Goal: Information Seeking & Learning: Check status

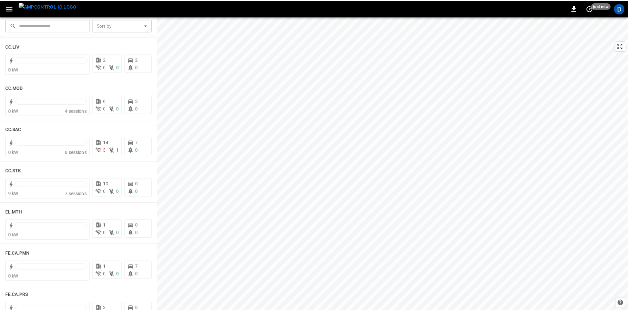
scroll to position [428, 0]
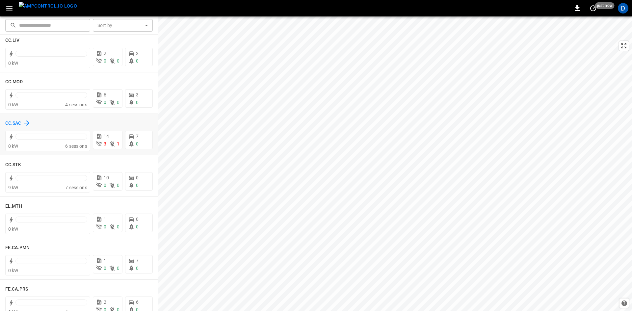
click at [12, 121] on h6 "CC.SAC" at bounding box center [13, 123] width 16 height 7
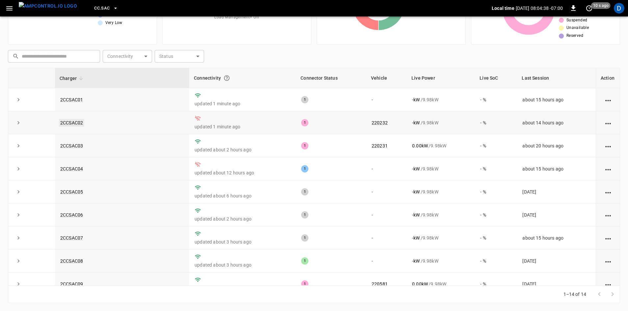
click at [70, 122] on link "2CCSAC02" at bounding box center [71, 123] width 25 height 8
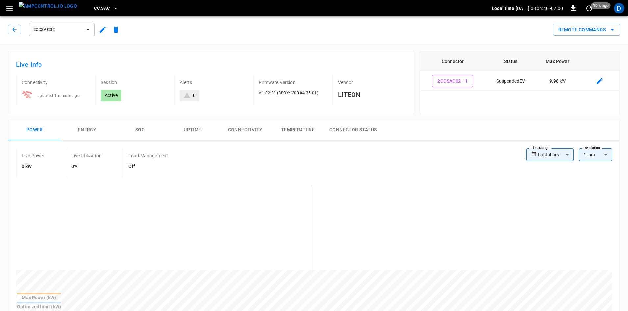
click at [239, 130] on button "Connectivity" at bounding box center [245, 130] width 53 height 21
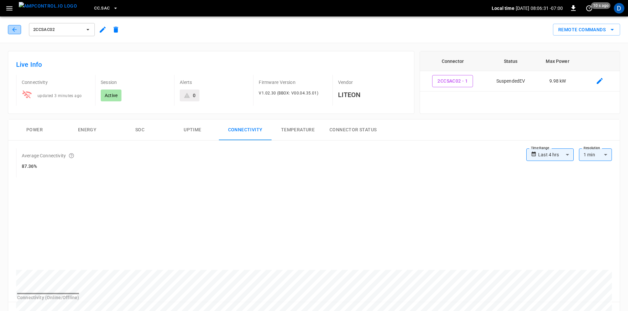
click at [11, 27] on button "button" at bounding box center [14, 29] width 13 height 9
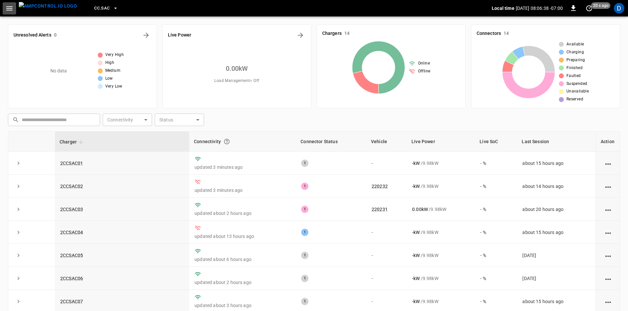
click at [7, 10] on icon "button" at bounding box center [9, 8] width 8 height 8
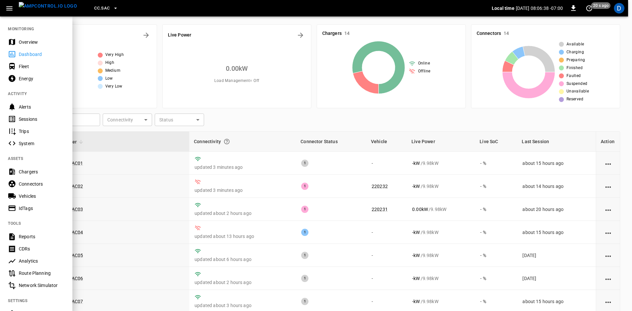
click at [31, 39] on div "Overview" at bounding box center [42, 42] width 46 height 7
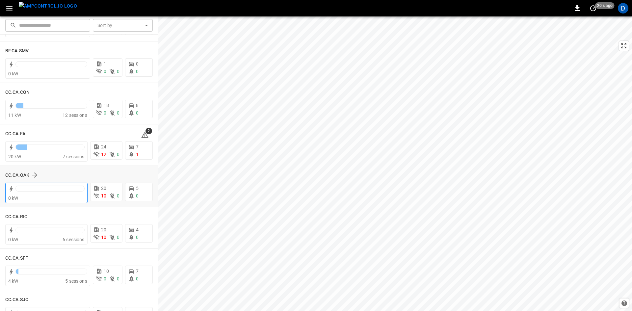
scroll to position [53, 0]
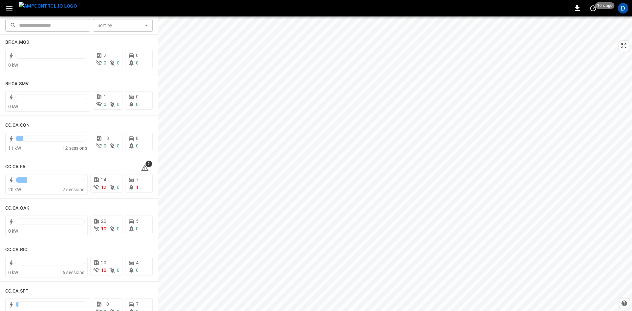
click at [3, 31] on div "​ ​" at bounding box center [47, 23] width 88 height 15
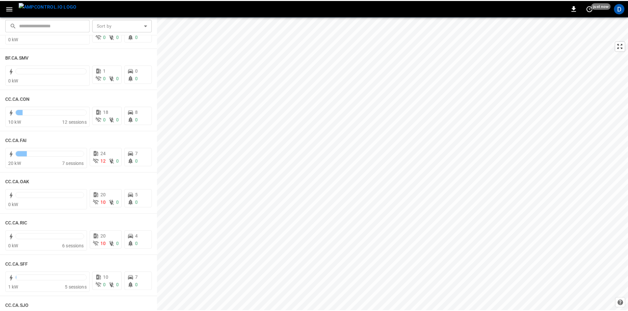
scroll to position [66, 0]
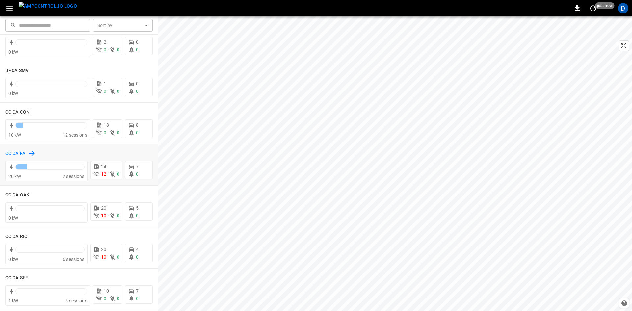
click at [20, 151] on h6 "CC.CA.FAI" at bounding box center [15, 153] width 21 height 7
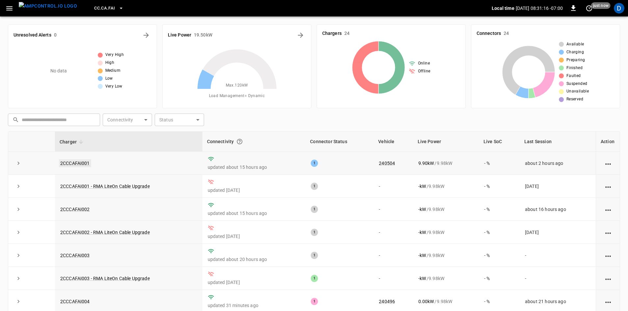
click at [84, 163] on link "2CCCAFAI001" at bounding box center [75, 163] width 32 height 8
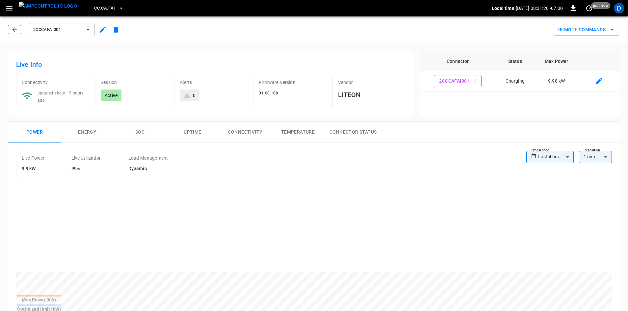
click at [15, 30] on icon "button" at bounding box center [14, 29] width 4 height 4
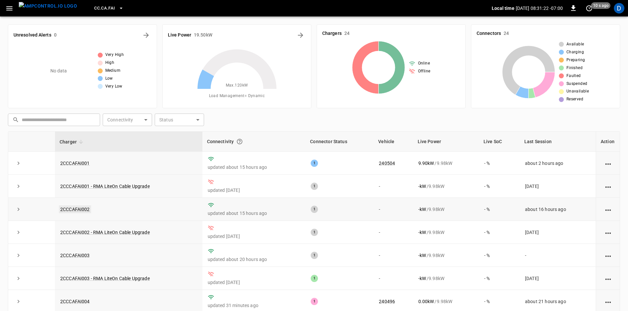
click at [84, 208] on link "2CCCAFAI002" at bounding box center [75, 210] width 32 height 8
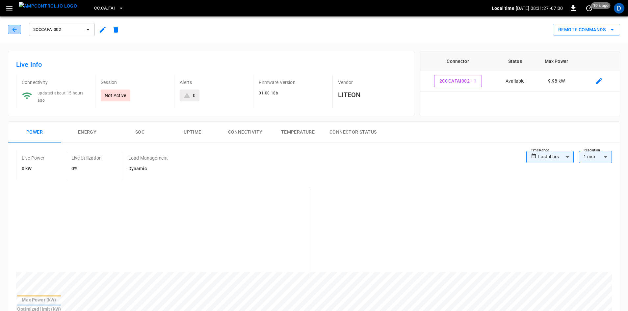
click at [12, 30] on icon "button" at bounding box center [14, 29] width 7 height 7
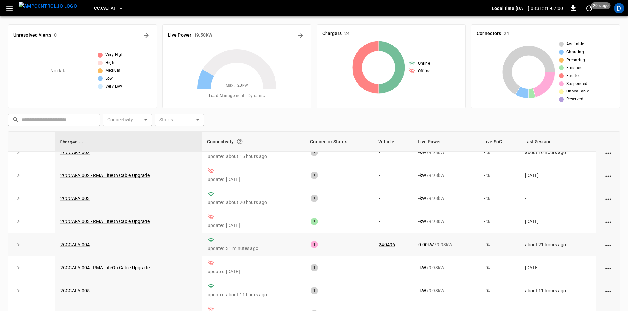
scroll to position [99, 0]
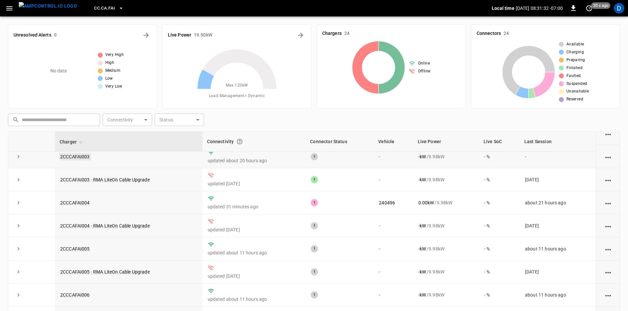
click at [84, 157] on link "2CCCAFAI003" at bounding box center [75, 157] width 32 height 8
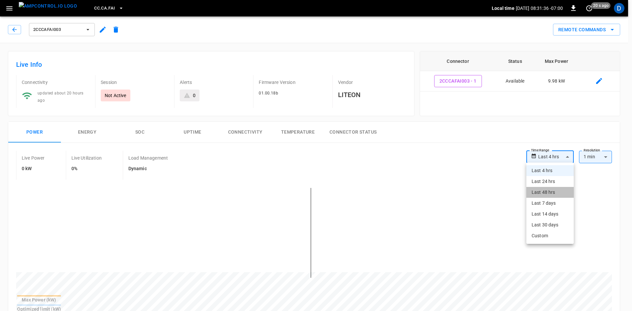
click at [544, 195] on li "Last 48 hrs" at bounding box center [550, 192] width 47 height 11
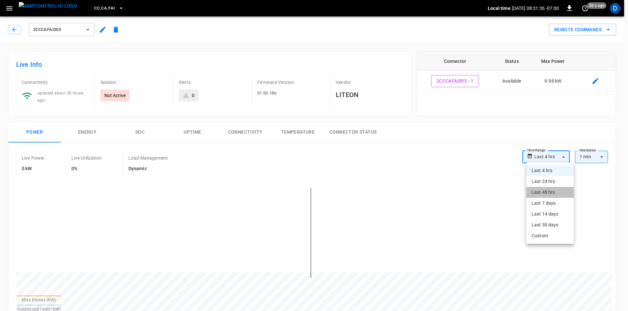
type input "**********"
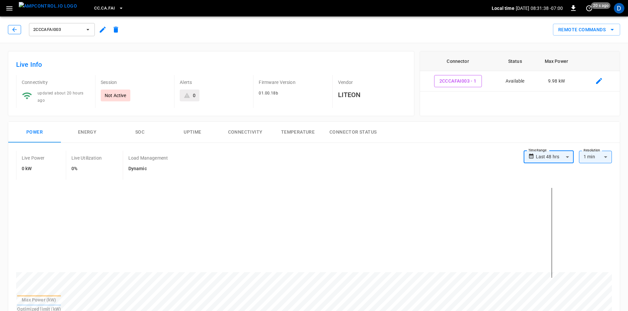
click at [11, 31] on button "button" at bounding box center [14, 29] width 13 height 9
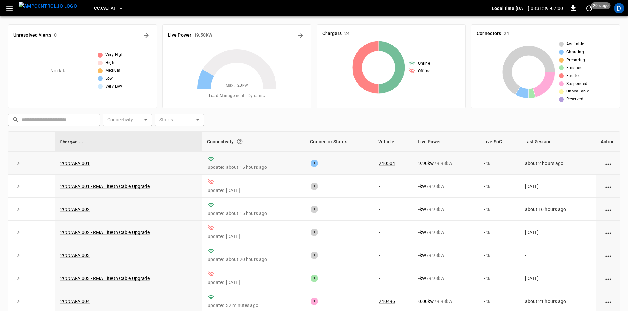
click at [32, 168] on div "Unresolved Alerts 0 No data Very High High Medium Low Very Low Live Power 19.50…" at bounding box center [314, 193] width 613 height 348
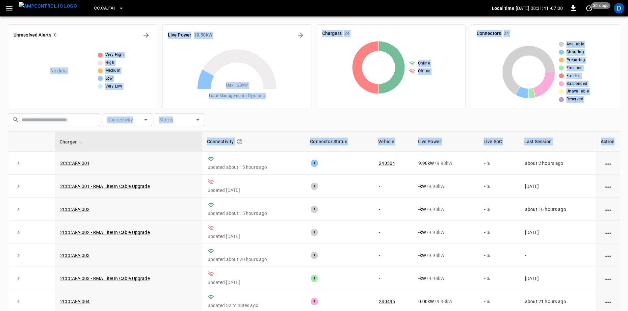
click at [27, 137] on th at bounding box center [18, 142] width 20 height 20
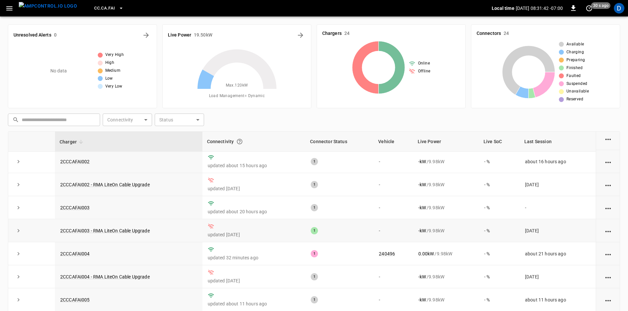
scroll to position [66, 0]
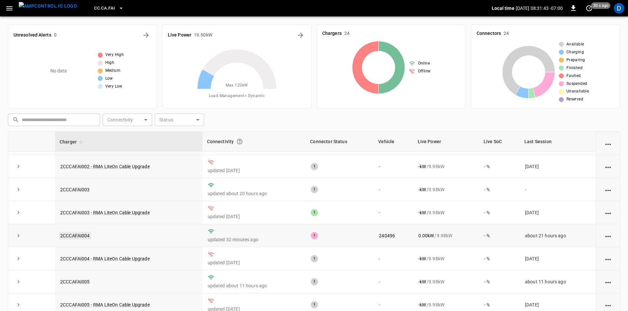
click at [80, 237] on link "2CCCAFAI004" at bounding box center [75, 236] width 32 height 8
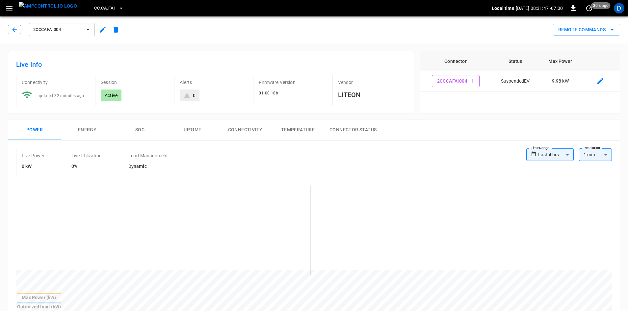
click at [547, 151] on label "Time Range" at bounding box center [540, 148] width 18 height 5
click at [537, 154] on div "**********" at bounding box center [550, 155] width 47 height 13
click at [539, 157] on div "**********" at bounding box center [550, 155] width 47 height 13
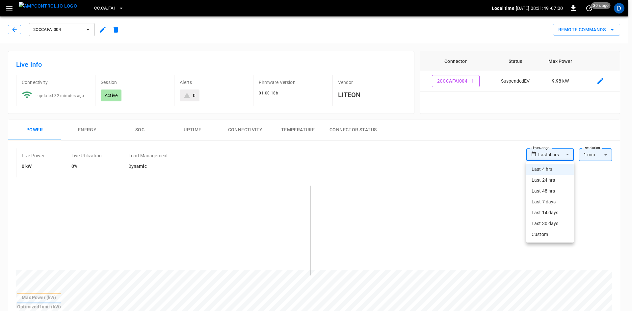
click at [538, 192] on li "Last 48 hrs" at bounding box center [550, 191] width 47 height 11
type input "**********"
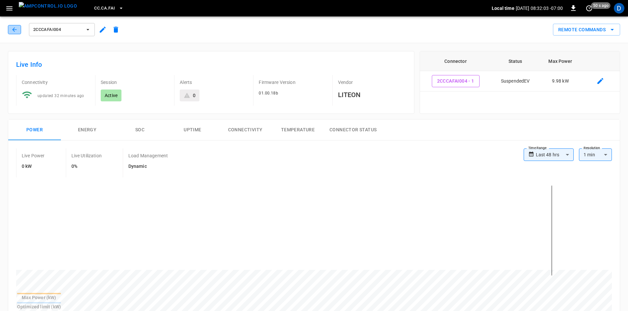
click at [14, 29] on icon "button" at bounding box center [14, 29] width 7 height 7
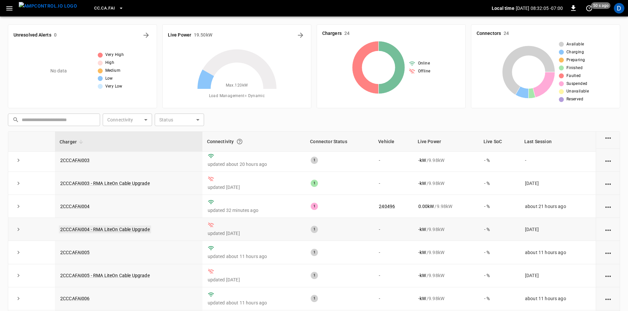
scroll to position [99, 0]
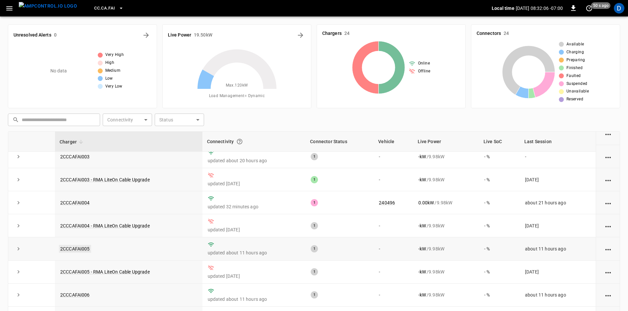
click at [80, 253] on link "2CCCAFAI005" at bounding box center [75, 249] width 32 height 8
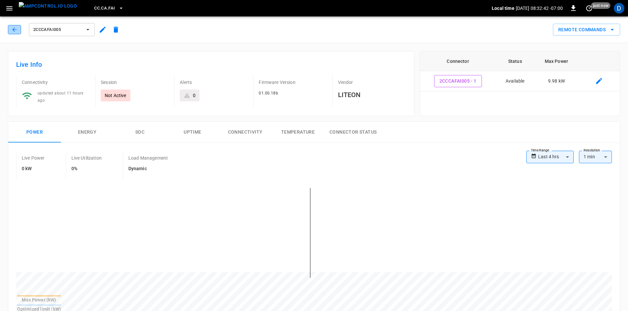
click at [14, 32] on icon "button" at bounding box center [14, 29] width 7 height 7
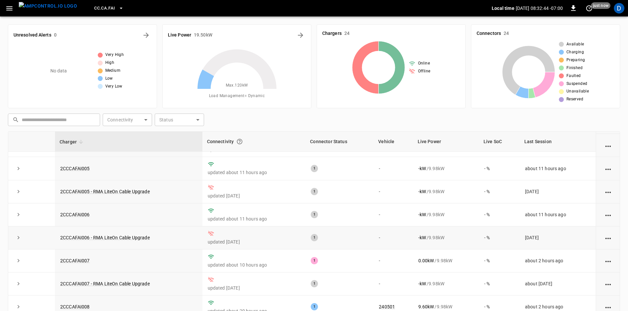
scroll to position [198, 0]
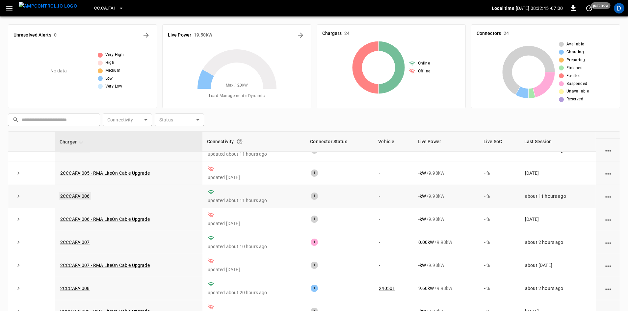
click at [77, 196] on link "2CCCAFAI006" at bounding box center [75, 196] width 32 height 8
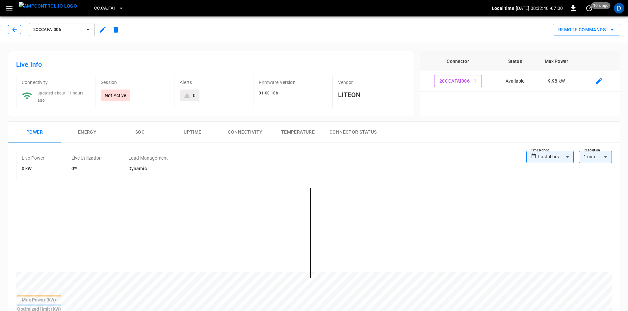
click at [15, 31] on icon "button" at bounding box center [14, 29] width 7 height 7
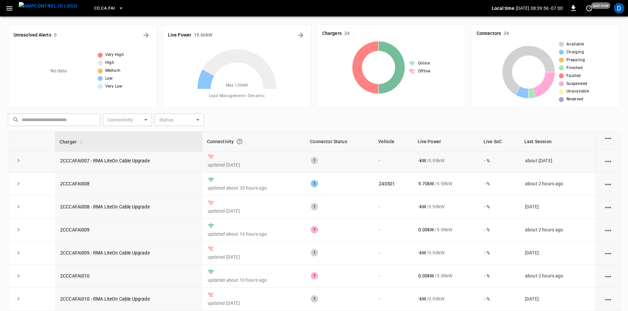
scroll to position [263, 0]
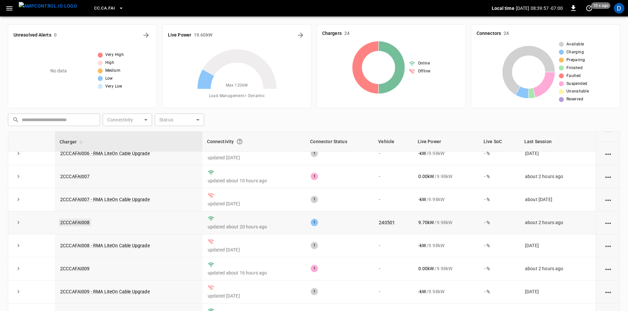
click at [76, 225] on link "2CCCAFAI008" at bounding box center [75, 223] width 32 height 8
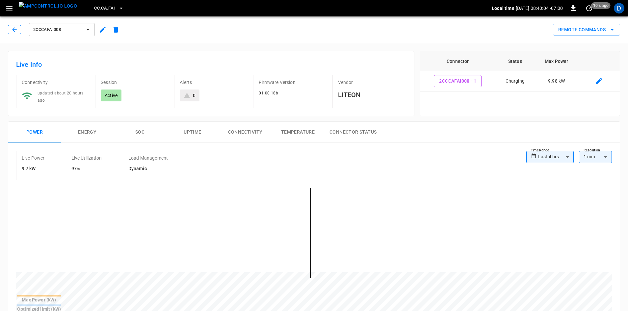
click at [8, 27] on button "button" at bounding box center [14, 29] width 13 height 9
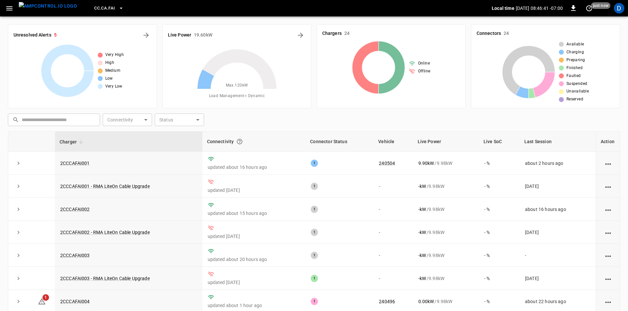
drag, startPoint x: 128, startPoint y: 17, endPoint x: 118, endPoint y: 138, distance: 121.0
click at [128, 17] on div "Unresolved Alerts 5 Very High High Medium Low Very Low Live Power 19.60 kW Max.…" at bounding box center [314, 195] width 628 height 358
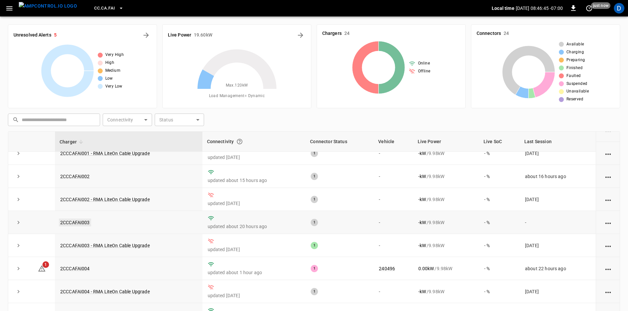
click at [72, 222] on link "2CCCAFAI003" at bounding box center [75, 223] width 32 height 8
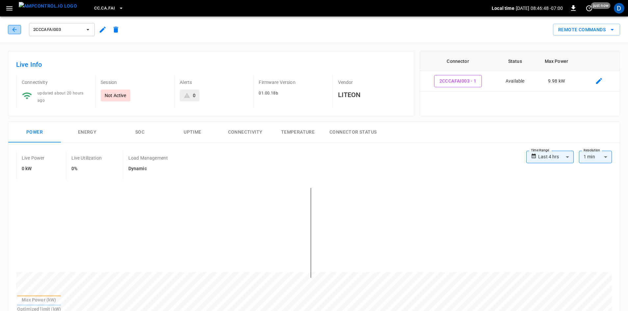
click at [16, 26] on icon "button" at bounding box center [14, 29] width 7 height 7
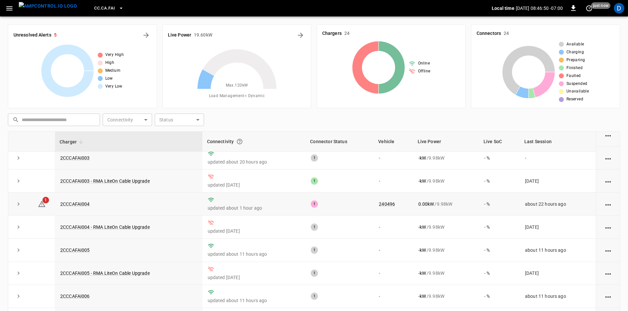
scroll to position [99, 0]
click at [64, 206] on link "2CCCAFAI004" at bounding box center [75, 203] width 32 height 8
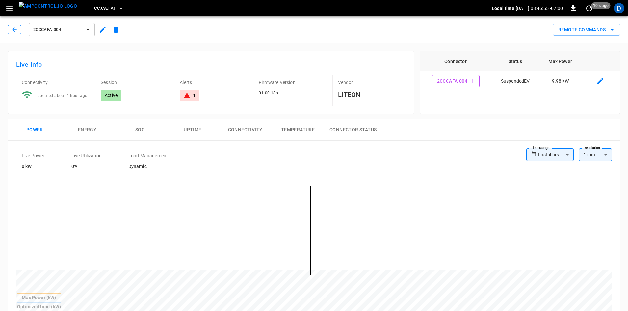
click at [13, 29] on icon "button" at bounding box center [14, 29] width 7 height 7
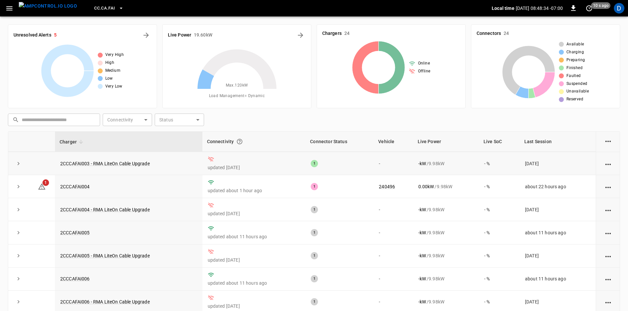
scroll to position [66, 0]
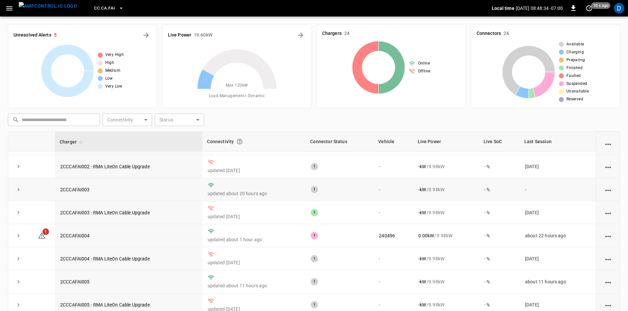
click at [49, 182] on td at bounding box center [42, 189] width 26 height 23
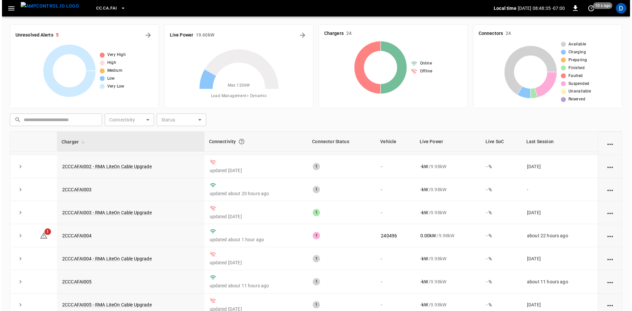
scroll to position [0, 0]
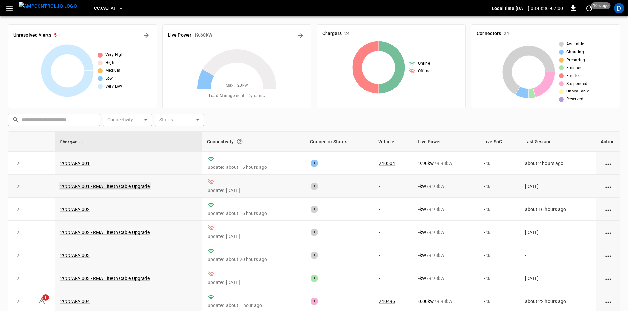
click at [89, 188] on link "2CCCAFAI001 - RMA LiteOn Cable Upgrade" at bounding box center [105, 186] width 92 height 8
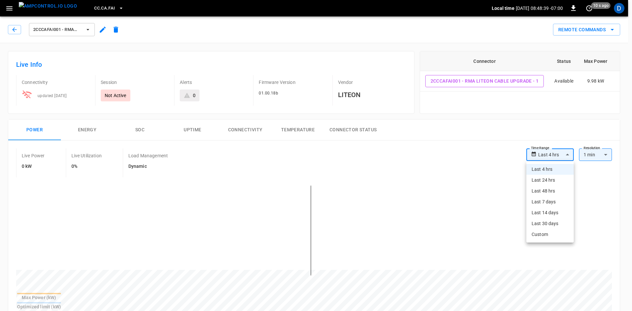
click at [549, 212] on li "Last 14 days" at bounding box center [550, 212] width 47 height 11
type input "**********"
type input "***"
type input "**********"
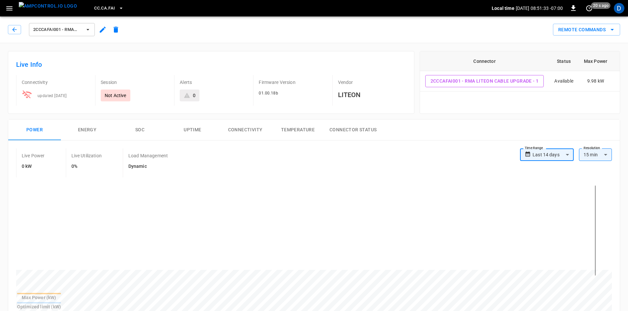
click at [94, 11] on span "CC.CA.FAI" at bounding box center [104, 9] width 21 height 8
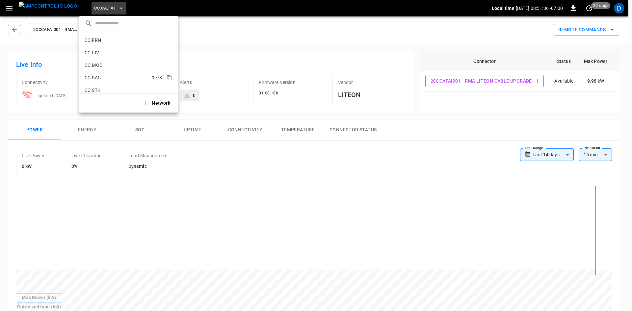
scroll to position [139, 0]
click at [96, 73] on p "CC.SAC" at bounding box center [117, 76] width 65 height 7
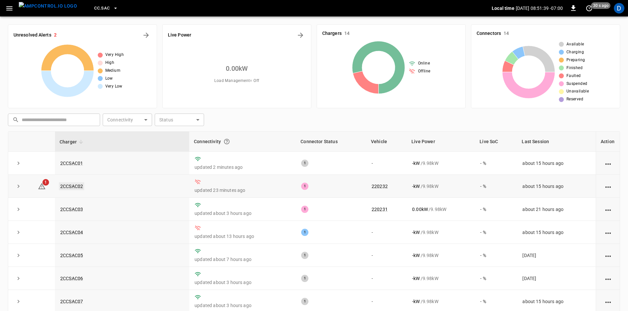
click at [69, 188] on link "2CCSAC02" at bounding box center [71, 186] width 25 height 8
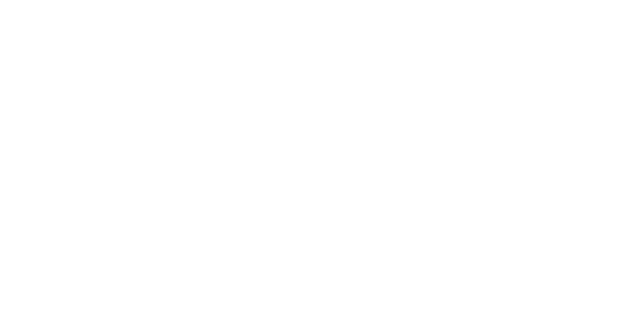
click at [32, 3] on html at bounding box center [316, 1] width 632 height 3
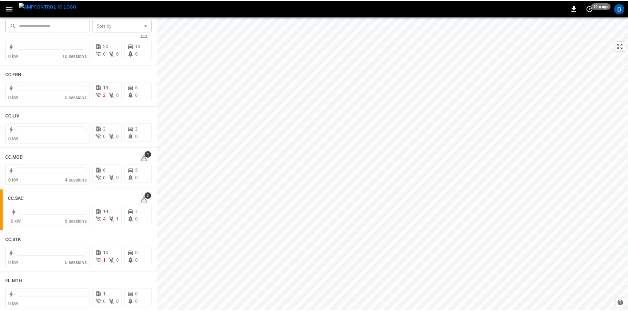
scroll to position [362, 0]
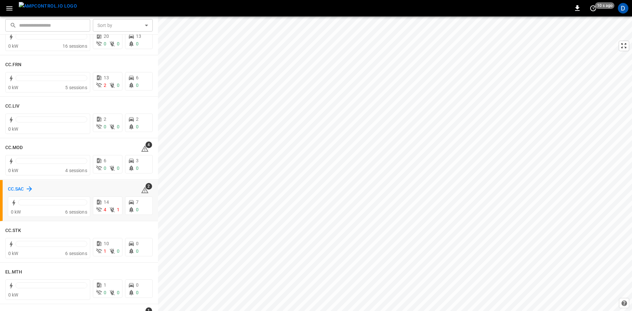
click at [17, 188] on h6 "CC.SAC" at bounding box center [16, 189] width 16 height 7
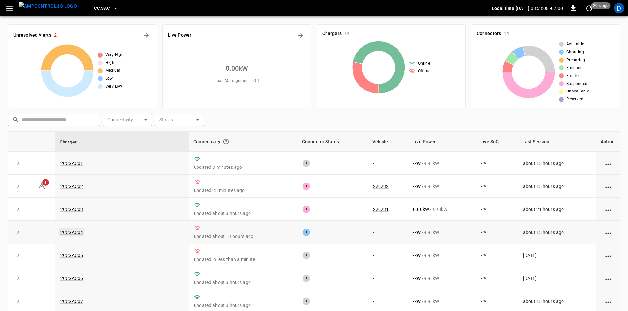
click at [71, 231] on link "2CCSAC04" at bounding box center [71, 233] width 25 height 8
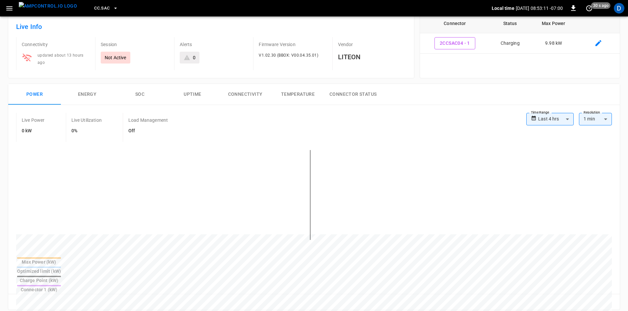
scroll to position [33, 0]
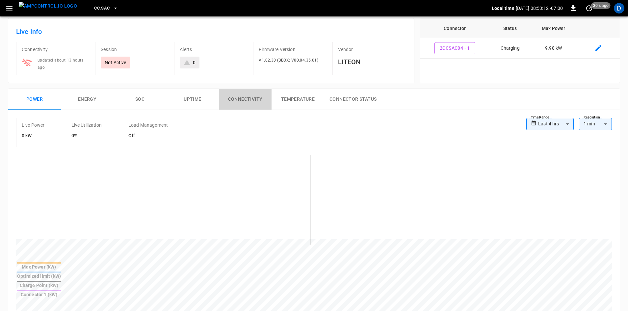
click at [256, 100] on button "Connectivity" at bounding box center [245, 99] width 53 height 21
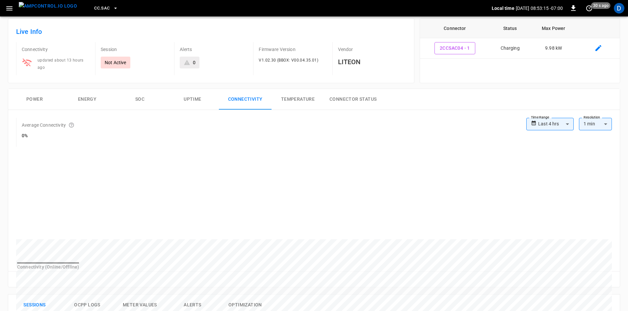
click at [563, 121] on body "**********" at bounding box center [314, 277] width 628 height 620
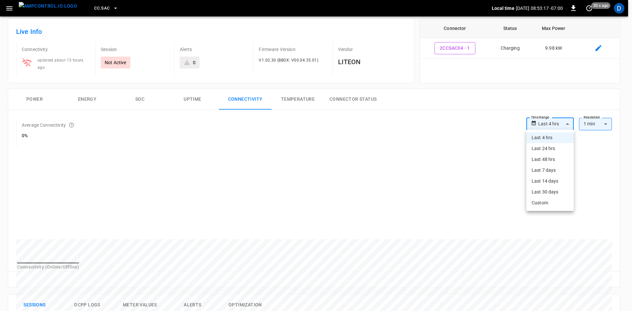
click at [538, 151] on li "Last 24 hrs" at bounding box center [550, 148] width 47 height 11
type input "**********"
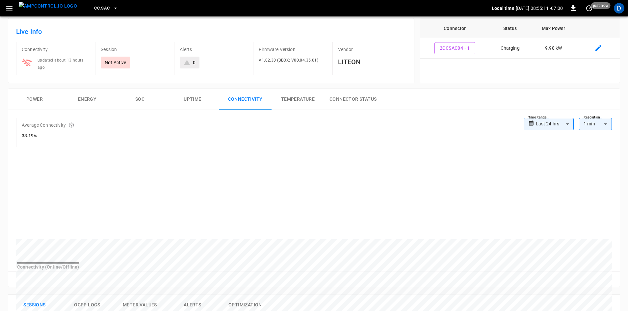
drag, startPoint x: 68, startPoint y: 135, endPoint x: 73, endPoint y: 136, distance: 5.0
click at [68, 135] on h6 "33.19%" at bounding box center [48, 135] width 53 height 7
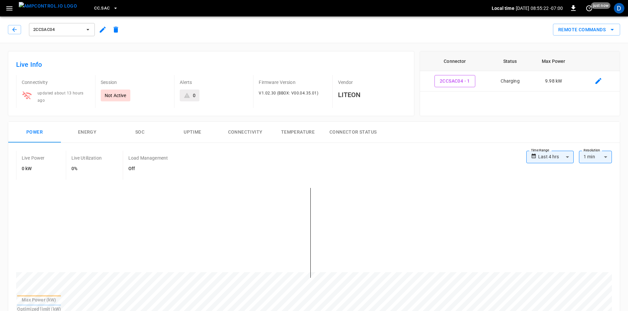
click at [238, 134] on button "Connectivity" at bounding box center [245, 132] width 53 height 21
click at [94, 6] on span "CC.SAC" at bounding box center [101, 9] width 15 height 8
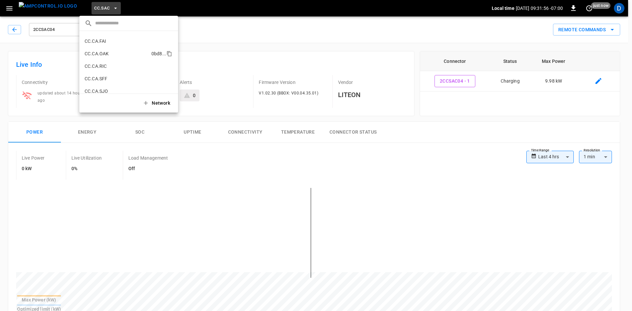
scroll to position [74, 0]
click at [108, 39] on p "CC.CA.FAI" at bounding box center [117, 40] width 64 height 7
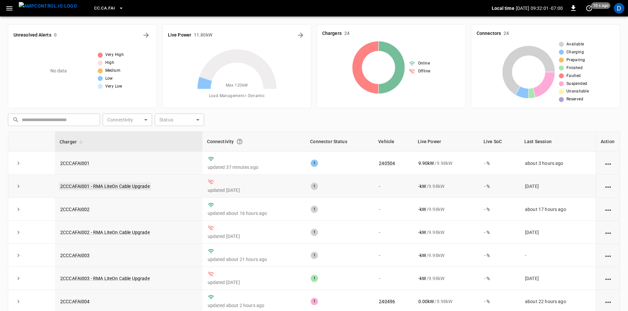
click at [74, 183] on link "2CCCAFAI001 - RMA LiteOn Cable Upgrade" at bounding box center [105, 186] width 92 height 8
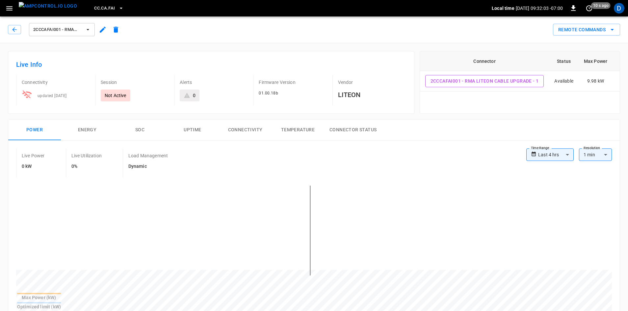
click at [57, 30] on span "2CCCAFAI001 - RMA LiteOn Cable Upgrade" at bounding box center [57, 30] width 49 height 8
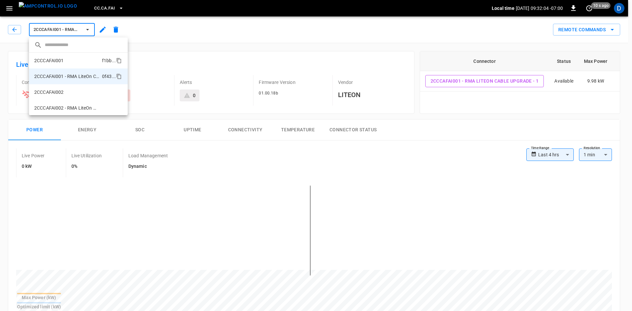
click at [65, 60] on li "2CCCAFAI001 f1bb ..." at bounding box center [78, 61] width 99 height 16
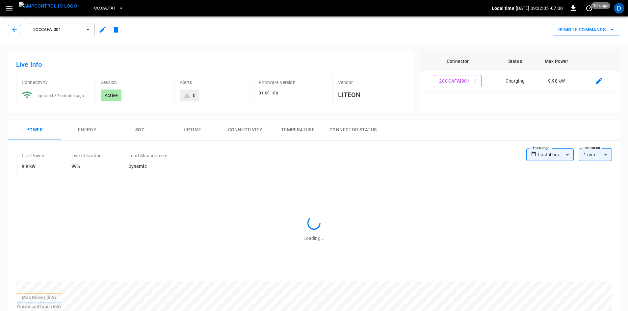
click at [69, 29] on span "2CCCAFAI001" at bounding box center [57, 30] width 49 height 8
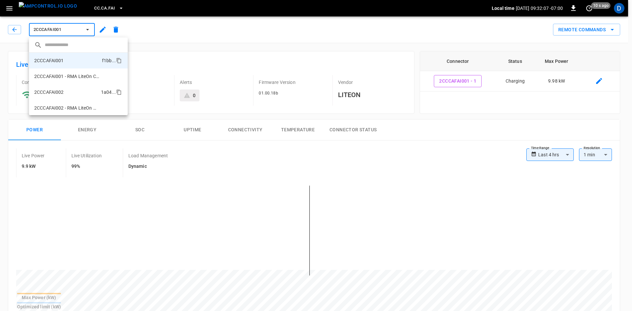
click at [61, 91] on p "2CCCAFAI002" at bounding box center [49, 92] width 30 height 7
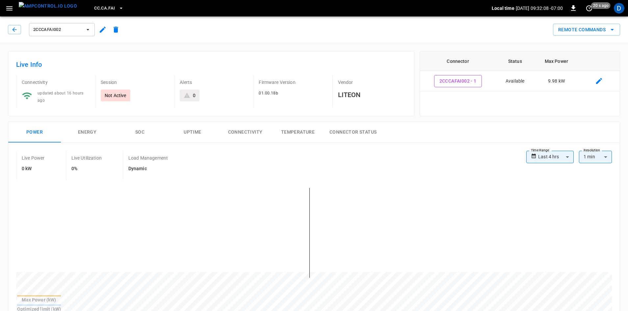
click at [61, 29] on span "2CCCAFAI002" at bounding box center [57, 30] width 49 height 8
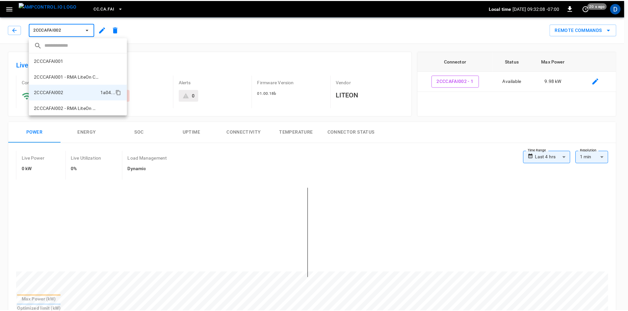
scroll to position [27, 0]
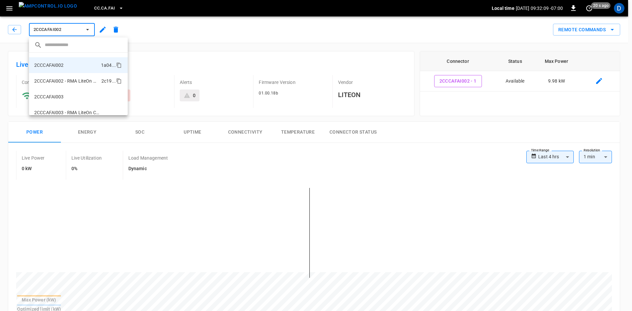
click at [64, 80] on p "2CCCAFAI002 - RMA LiteOn Cable Upgrade" at bounding box center [66, 81] width 65 height 7
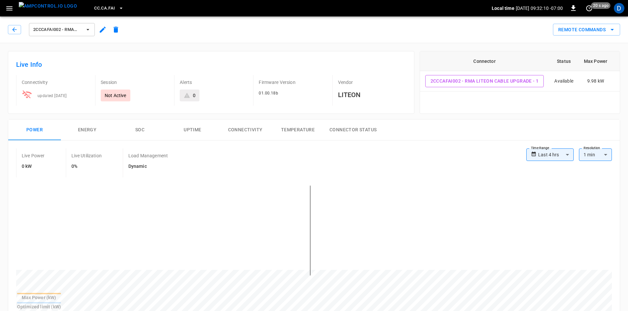
click at [65, 30] on span "2CCCAFAI002 - RMA LiteOn Cable Upgrade" at bounding box center [57, 30] width 49 height 8
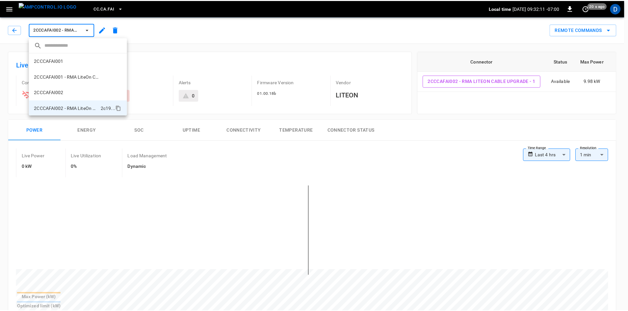
scroll to position [43, 0]
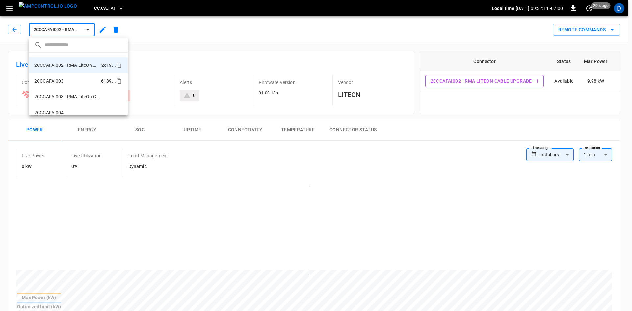
click at [61, 81] on p "2CCCAFAI003" at bounding box center [49, 81] width 30 height 7
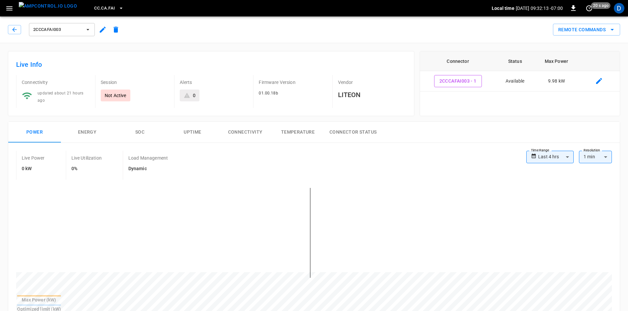
click at [59, 27] on span "2CCCAFAI003" at bounding box center [57, 30] width 49 height 8
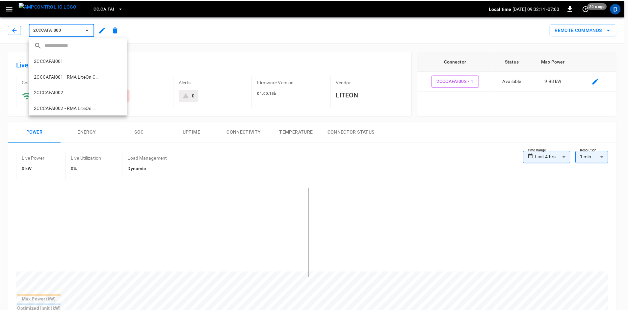
scroll to position [59, 0]
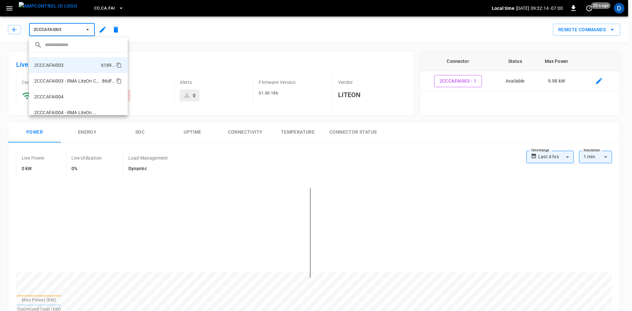
click at [74, 82] on p "2CCCAFAI003 - RMA LiteOn Cable Upgrade" at bounding box center [66, 81] width 65 height 7
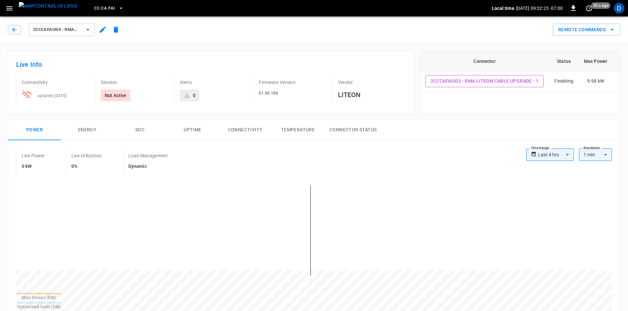
click at [49, 27] on span "2CCCAFAI003 - RMA LiteOn Cable Upgrade" at bounding box center [57, 30] width 49 height 8
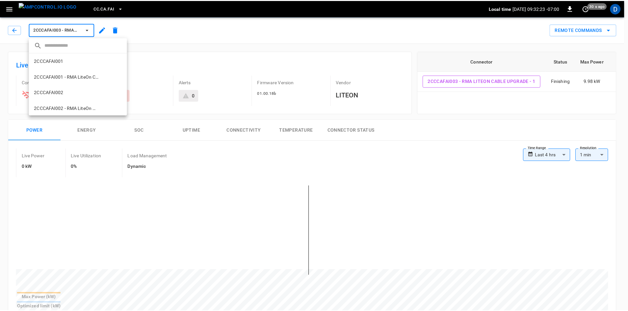
scroll to position [74, 0]
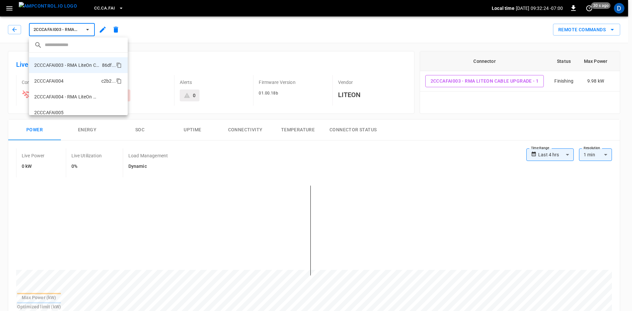
click at [66, 82] on li "2CCCAFAI004 c2b2 ..." at bounding box center [78, 81] width 99 height 16
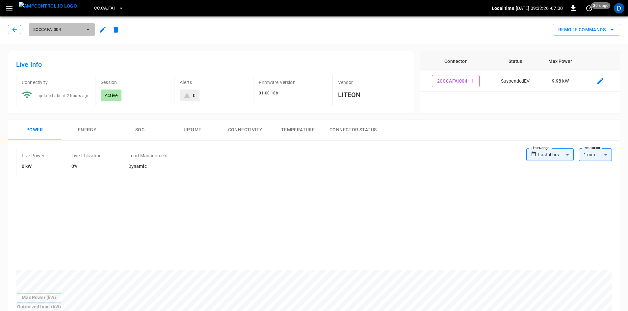
click at [57, 31] on span "2CCCAFAI004" at bounding box center [57, 30] width 49 height 8
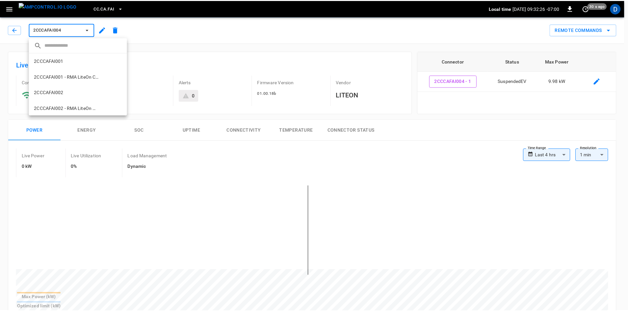
scroll to position [90, 0]
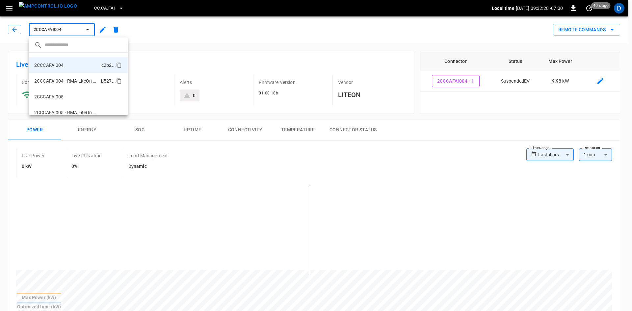
click at [59, 78] on p "2CCCAFAI004 - RMA LiteOn Cable Upgrade" at bounding box center [66, 81] width 64 height 7
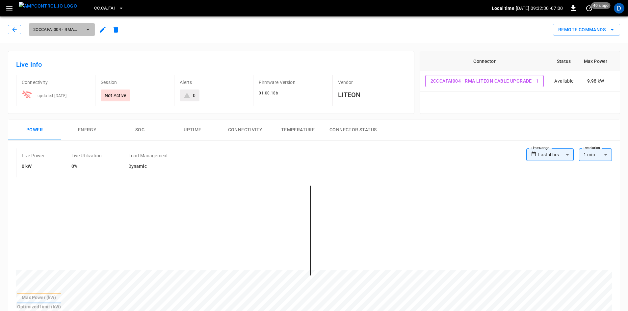
click at [62, 31] on span "2CCCAFAI004 - RMA LiteOn Cable Upgrade" at bounding box center [57, 30] width 49 height 8
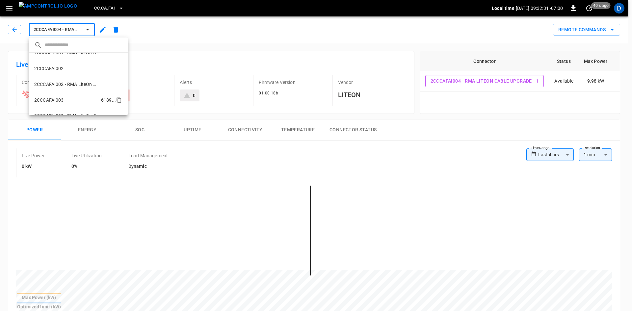
scroll to position [7, 0]
click at [149, 30] on div at bounding box center [316, 155] width 632 height 311
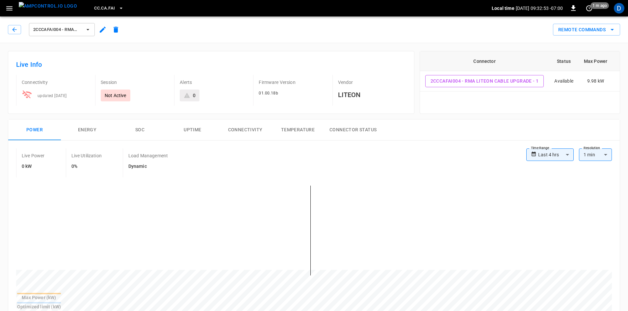
click at [64, 27] on span "2CCCAFAI004 - RMA LiteOn Cable Upgrade" at bounding box center [57, 30] width 49 height 8
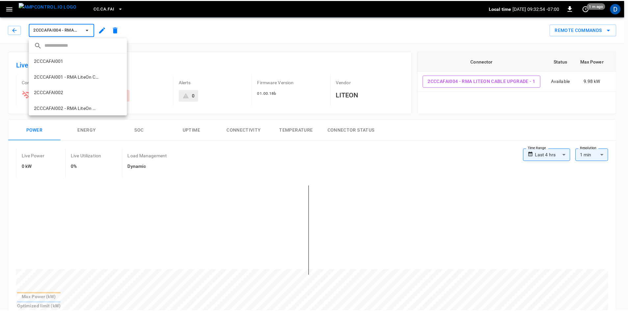
scroll to position [106, 0]
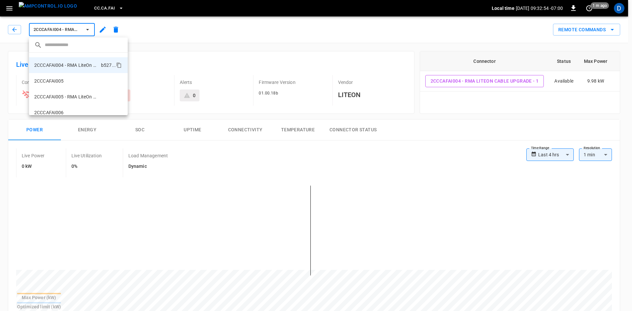
click at [60, 83] on p "2CCCAFAI005" at bounding box center [49, 81] width 30 height 7
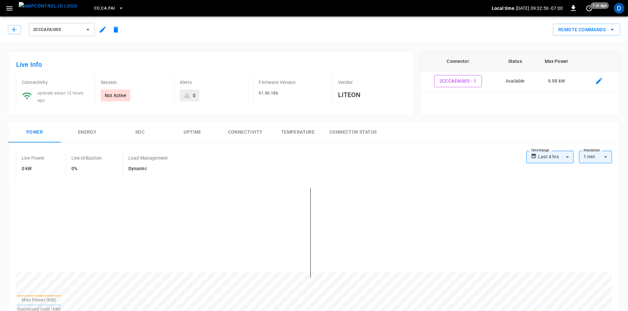
click at [70, 29] on span "2CCCAFAI005" at bounding box center [57, 30] width 49 height 8
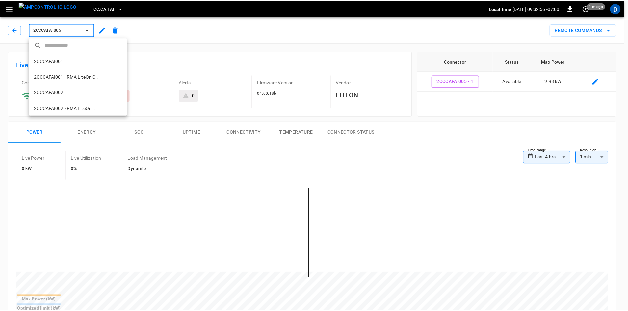
scroll to position [122, 0]
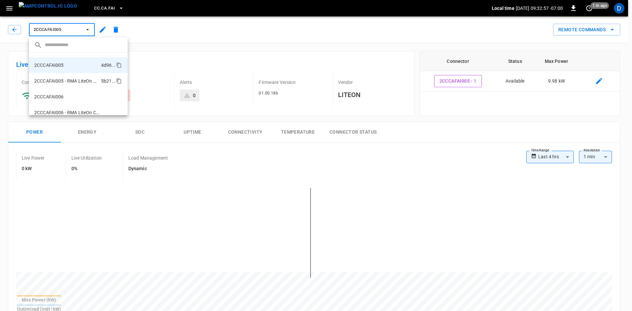
click at [53, 76] on li "2CCCAFAI005 - RMA LiteOn Cable Upgrade 5b21 ..." at bounding box center [78, 81] width 99 height 16
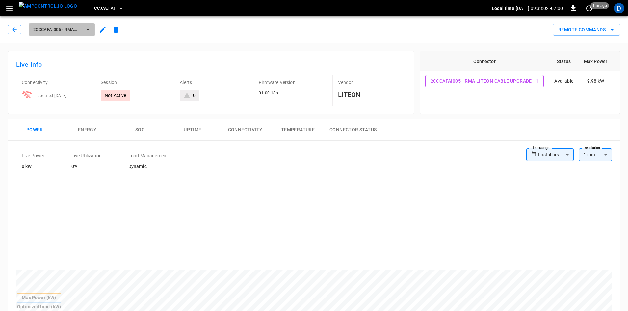
click at [80, 26] on span "2CCCAFAI005 - RMA LiteOn Cable Upgrade" at bounding box center [57, 30] width 49 height 8
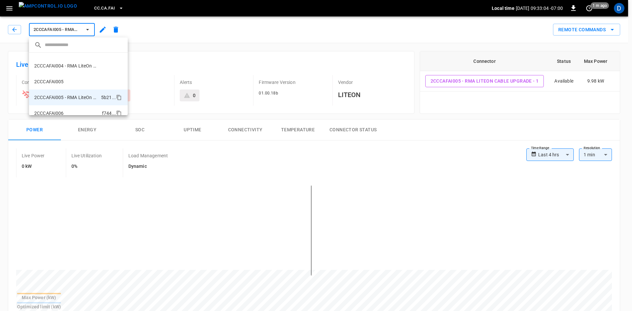
scroll to position [105, 0]
